Goal: Information Seeking & Learning: Learn about a topic

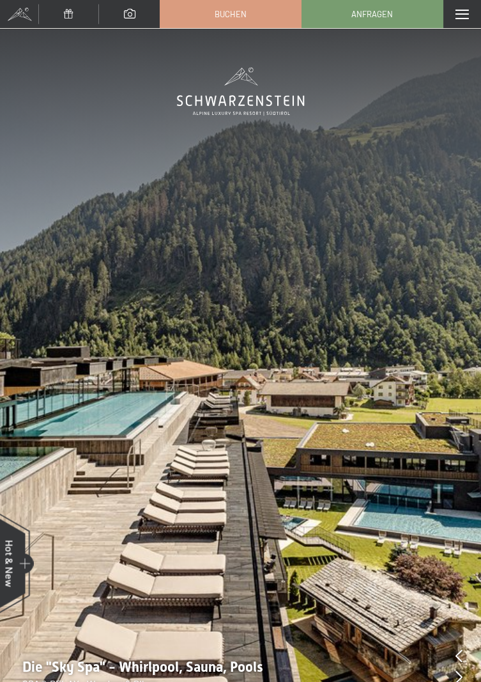
click at [463, 20] on div "Menü" at bounding box center [462, 14] width 38 height 28
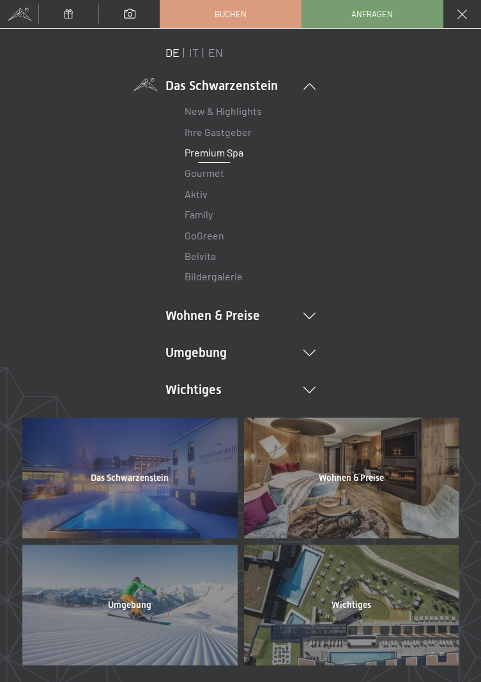
click at [241, 149] on link "Premium Spa" at bounding box center [213, 152] width 59 height 12
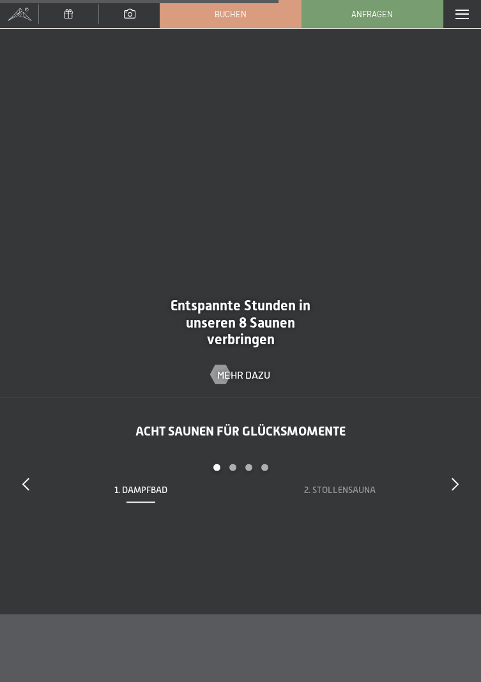
scroll to position [3837, 0]
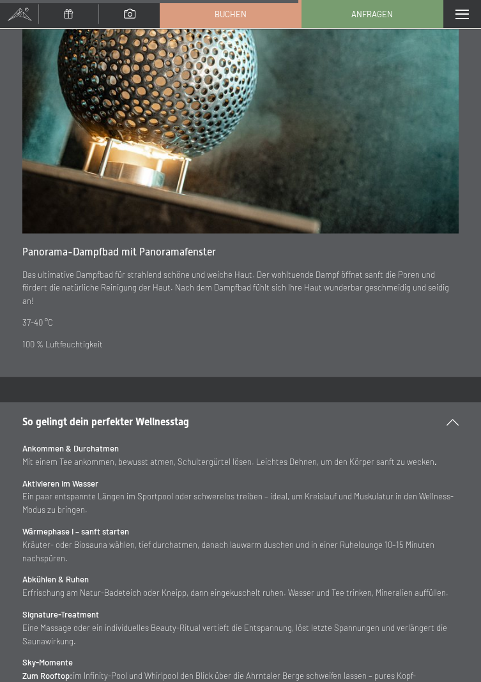
scroll to position [4449, 0]
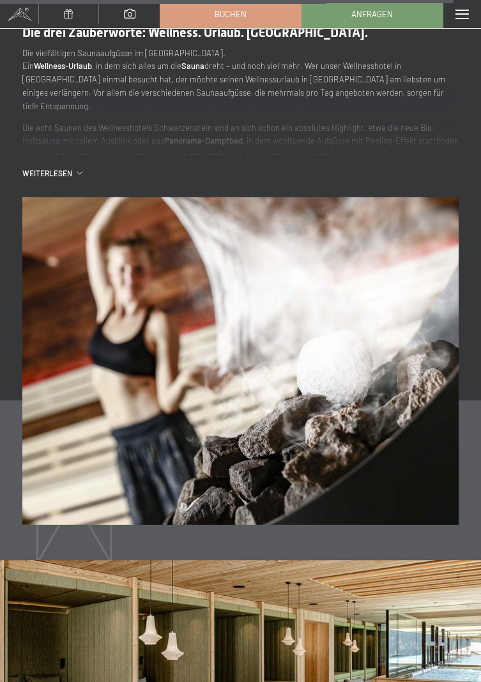
scroll to position [6579, 0]
